Goal: Transaction & Acquisition: Purchase product/service

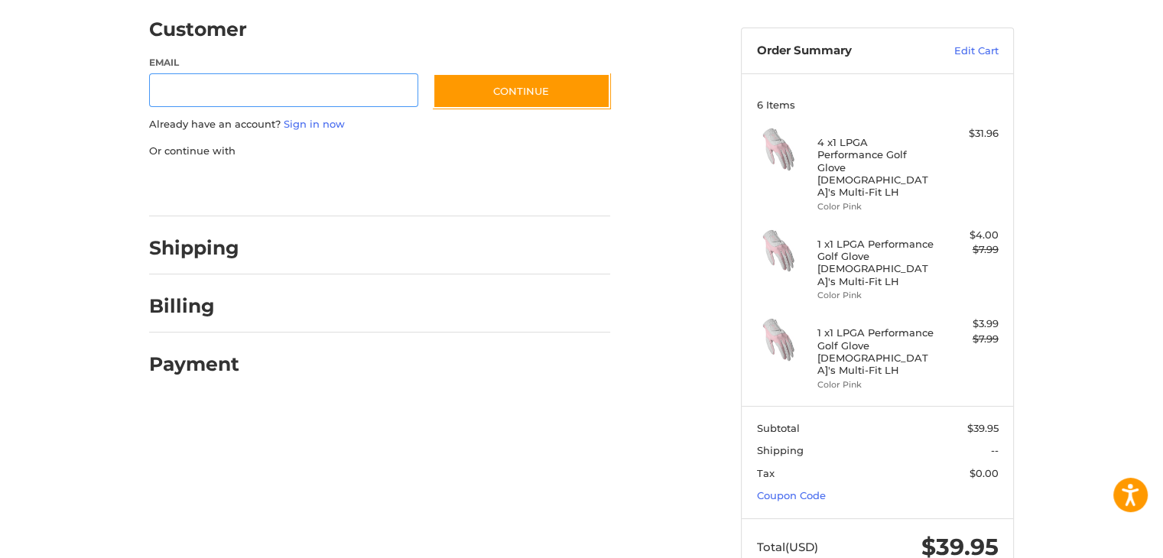
scroll to position [130, 0]
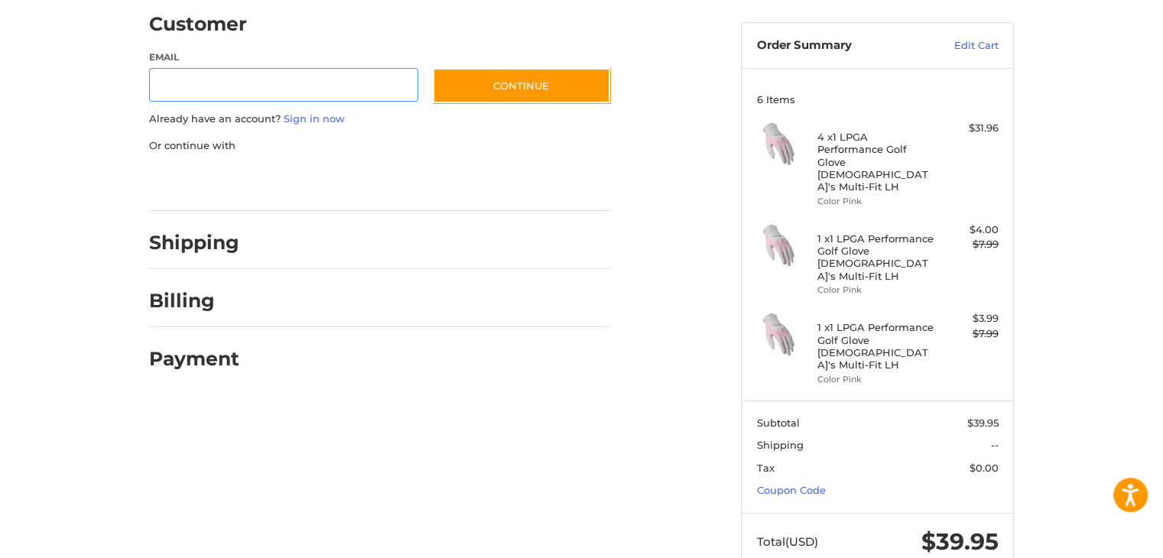
click at [169, 81] on input "Email" at bounding box center [283, 85] width 269 height 34
type input "**********"
click at [771, 484] on link "Coupon Code" at bounding box center [791, 490] width 69 height 12
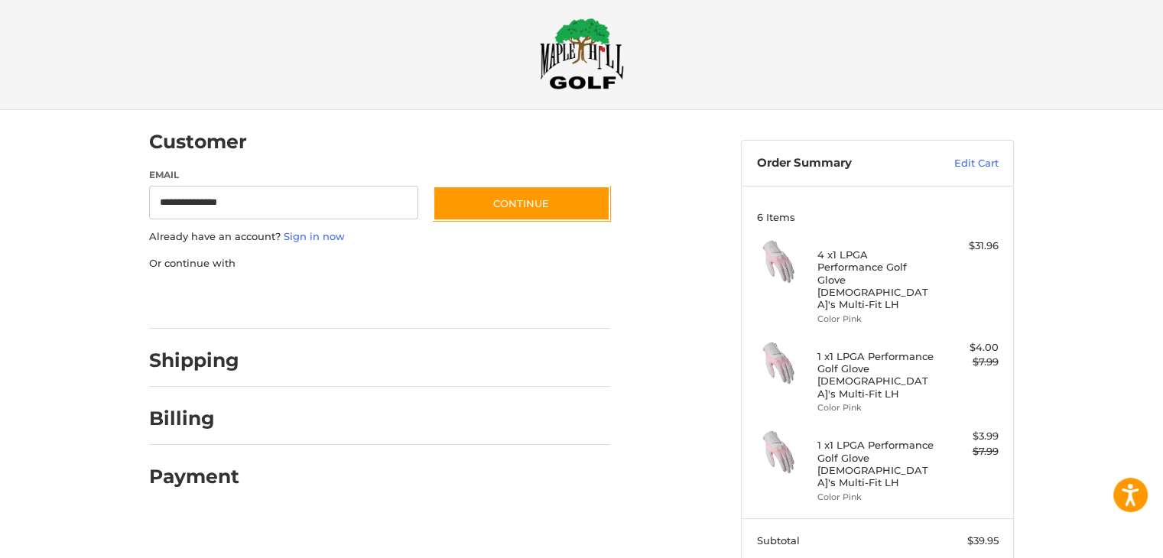
scroll to position [0, 0]
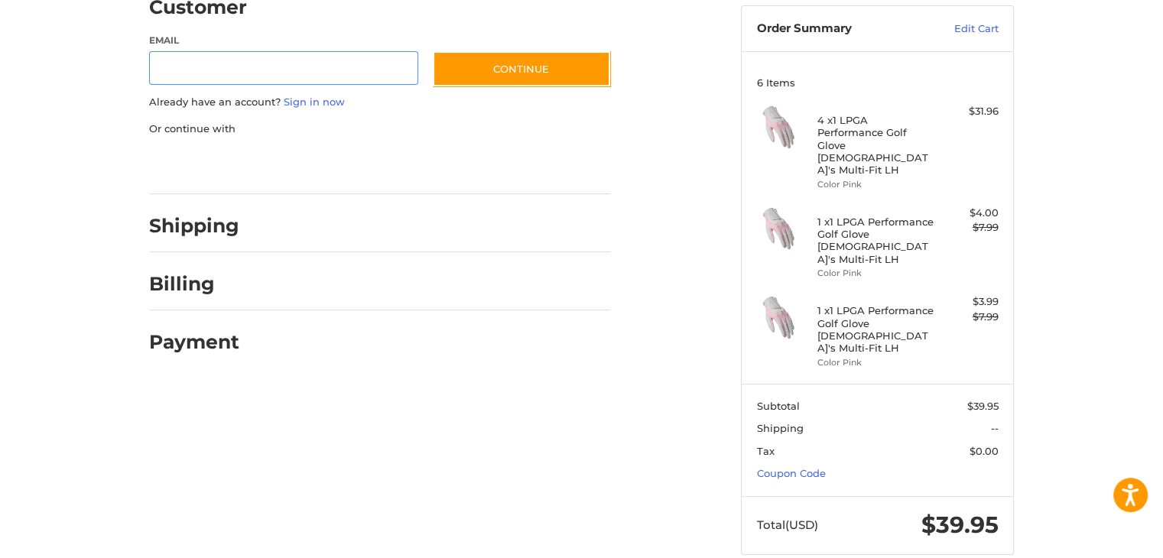
scroll to position [148, 0]
click at [183, 68] on input "Email" at bounding box center [283, 67] width 269 height 34
type input "**********"
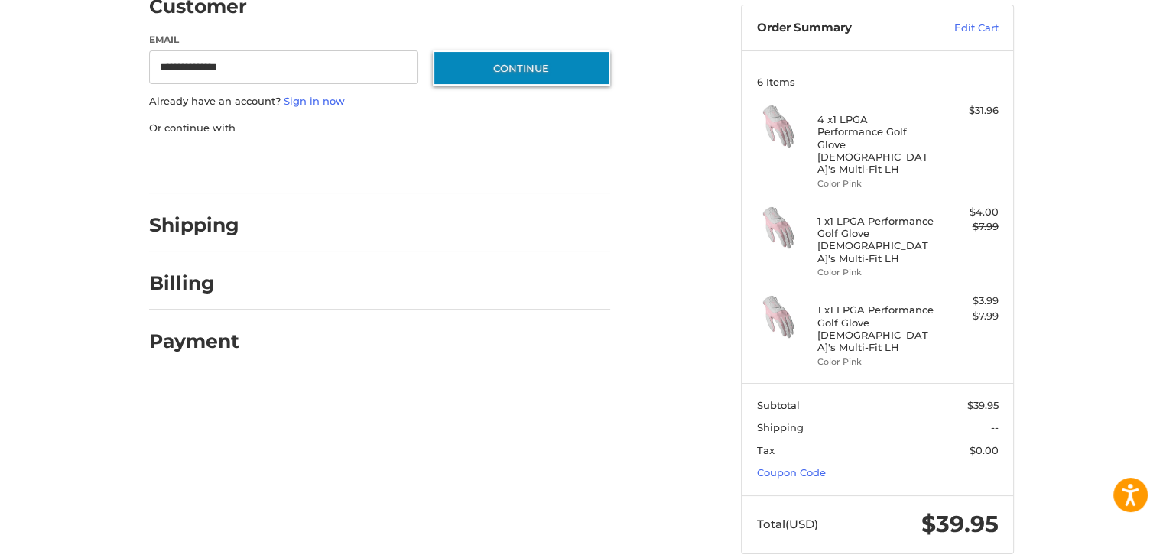
click at [517, 66] on button "Continue" at bounding box center [521, 67] width 177 height 35
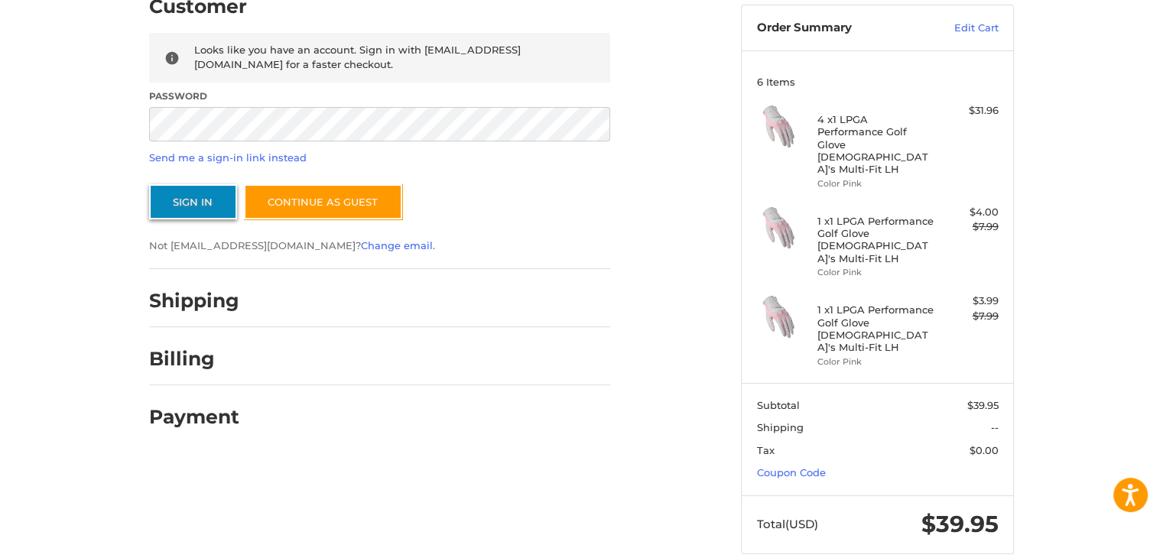
click at [194, 199] on button "Sign In" at bounding box center [193, 201] width 88 height 35
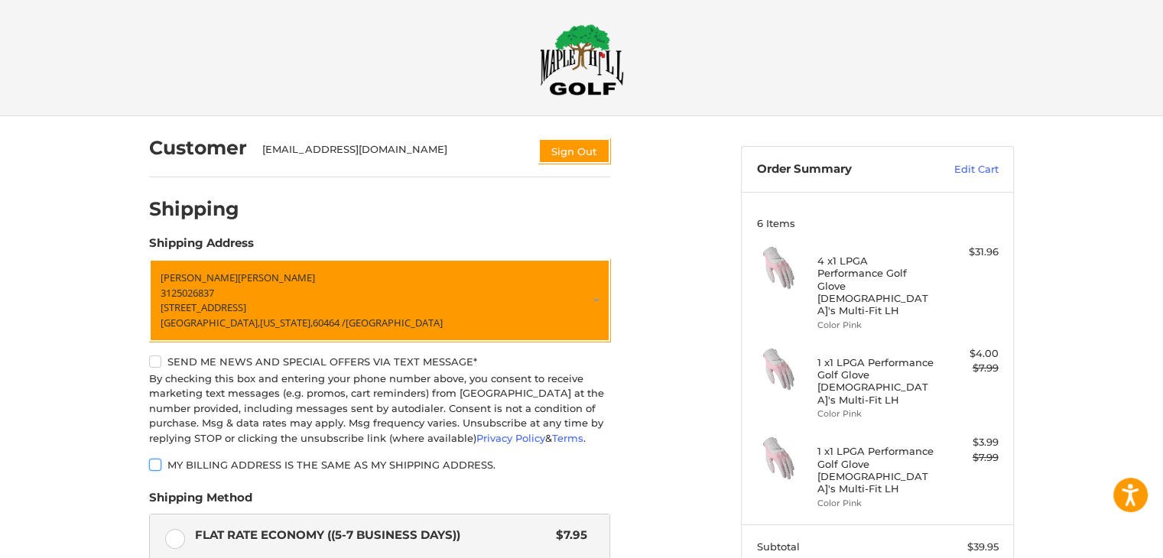
scroll to position [0, 0]
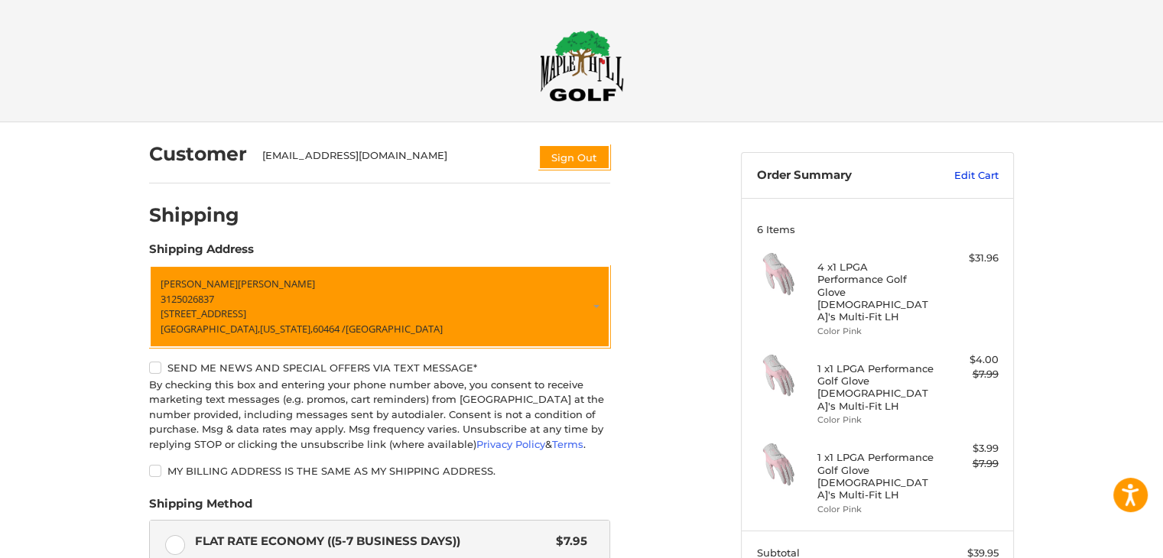
click at [969, 176] on link "Edit Cart" at bounding box center [959, 175] width 77 height 15
